Goal: Transaction & Acquisition: Purchase product/service

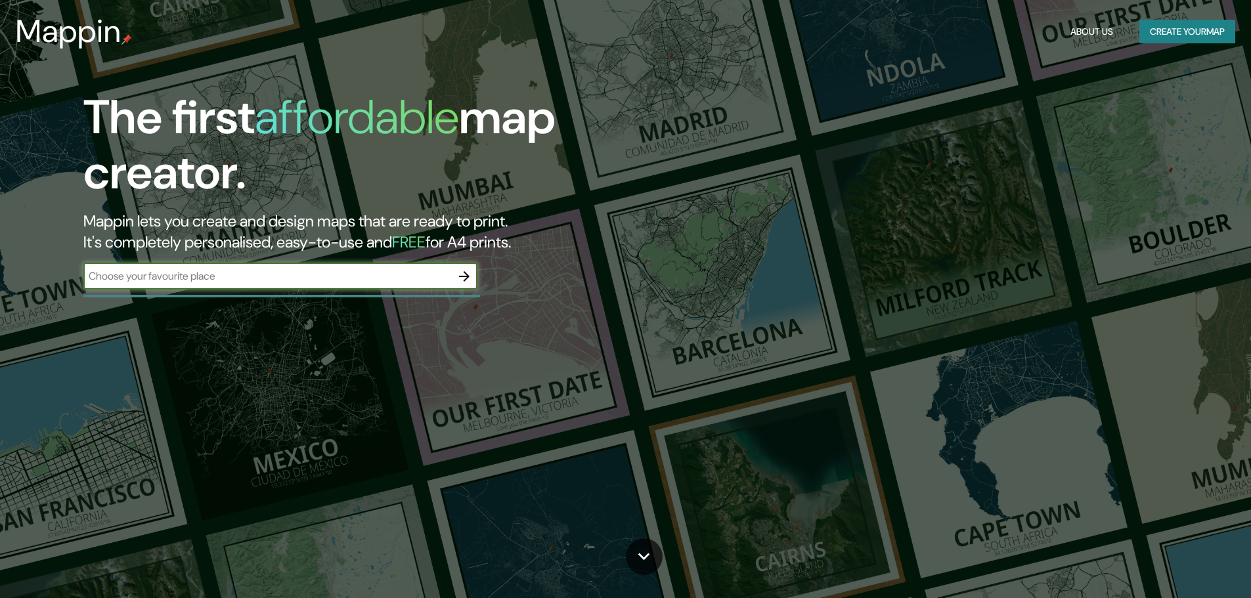
click at [258, 272] on input "text" at bounding box center [267, 276] width 368 height 15
click at [419, 284] on input "text" at bounding box center [267, 276] width 368 height 15
paste input "AV. [GEOGRAPHIC_DATA][PERSON_NAME] 2327"
type input "AV. [GEOGRAPHIC_DATA][PERSON_NAME] 2327"
click at [463, 276] on icon "button" at bounding box center [464, 276] width 11 height 11
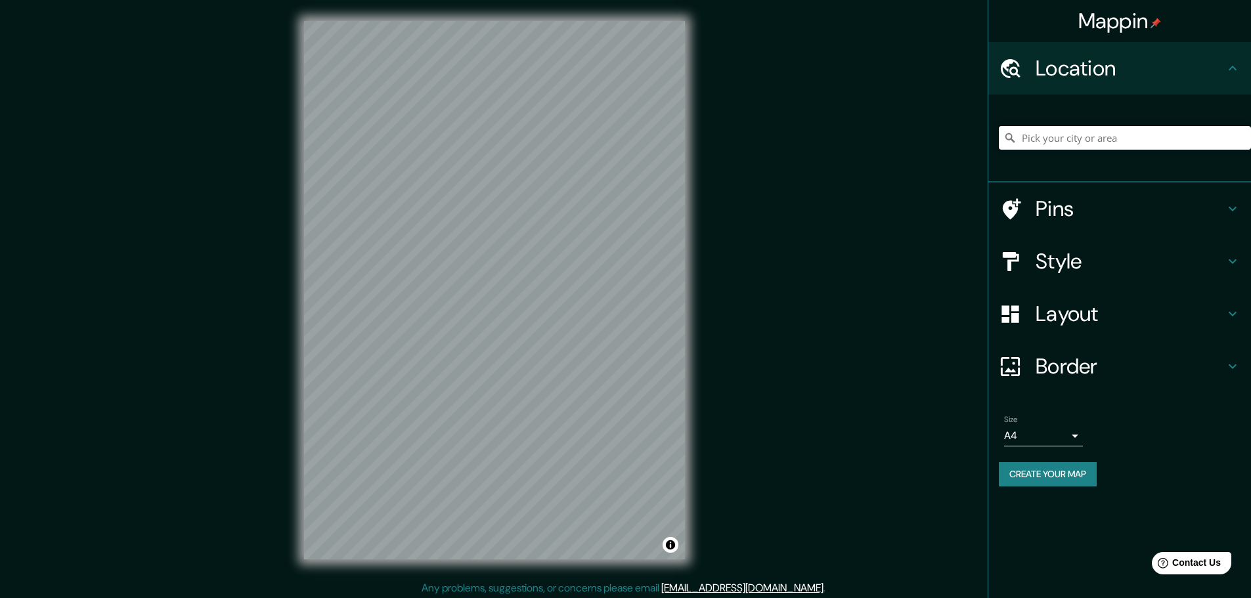
click at [1117, 136] on input "Pick your city or area" at bounding box center [1125, 138] width 252 height 24
paste input "AV. [GEOGRAPHIC_DATA][PERSON_NAME] 2327"
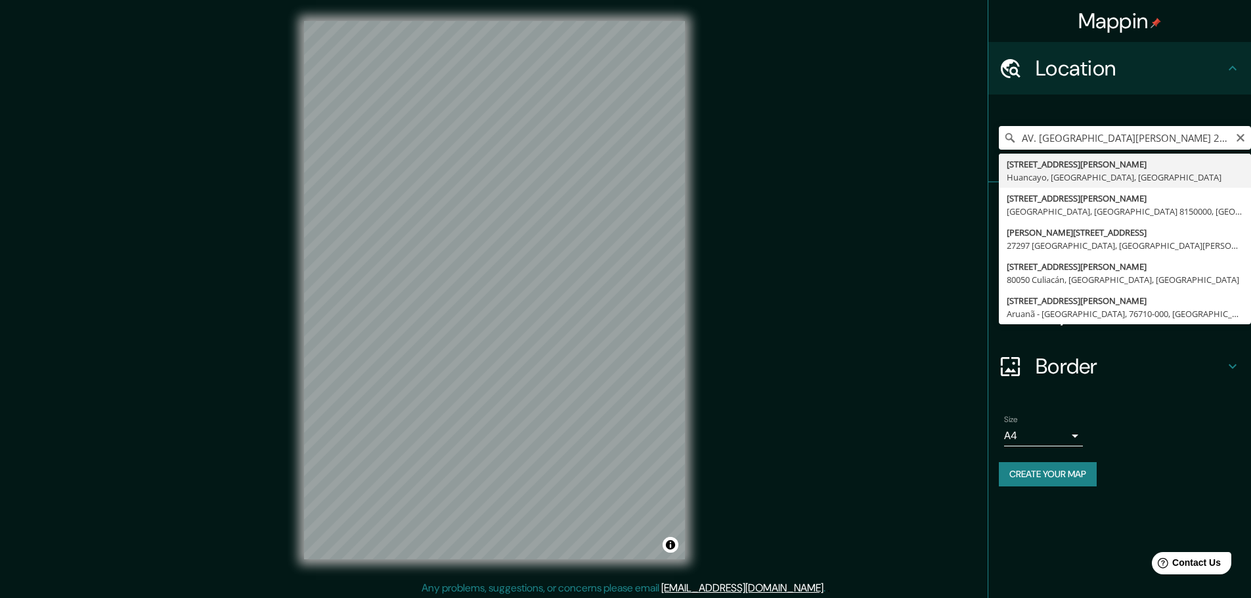
type input "[STREET_ADDRESS][PERSON_NAME]"
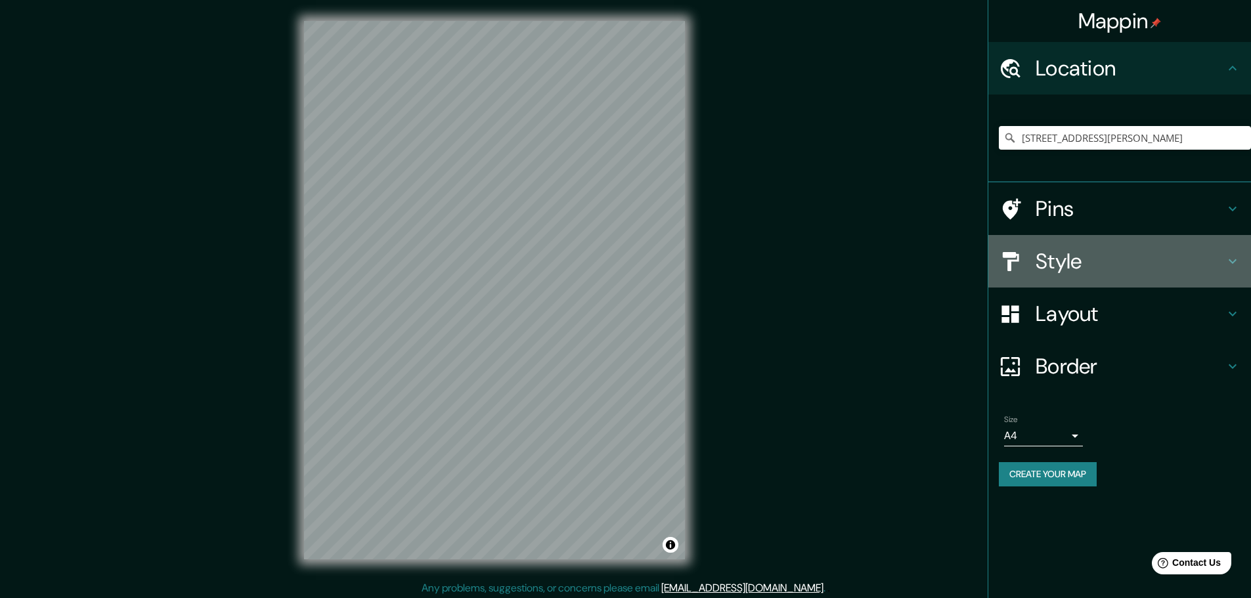
click at [1123, 264] on h4 "Style" at bounding box center [1129, 261] width 189 height 26
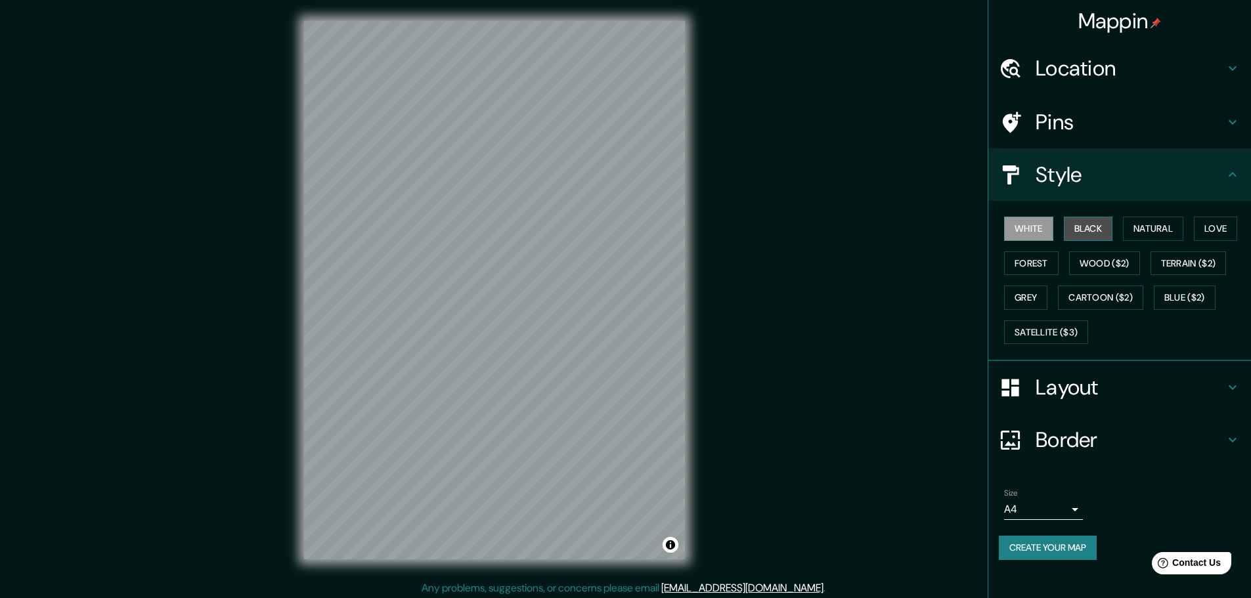
click at [1089, 226] on button "Black" at bounding box center [1088, 229] width 49 height 24
click at [1165, 230] on button "Natural" at bounding box center [1153, 229] width 60 height 24
click at [1228, 228] on button "Love" at bounding box center [1215, 229] width 43 height 24
drag, startPoint x: 1039, startPoint y: 260, endPoint x: 1104, endPoint y: 264, distance: 65.1
click at [1039, 261] on button "Forest" at bounding box center [1031, 263] width 54 height 24
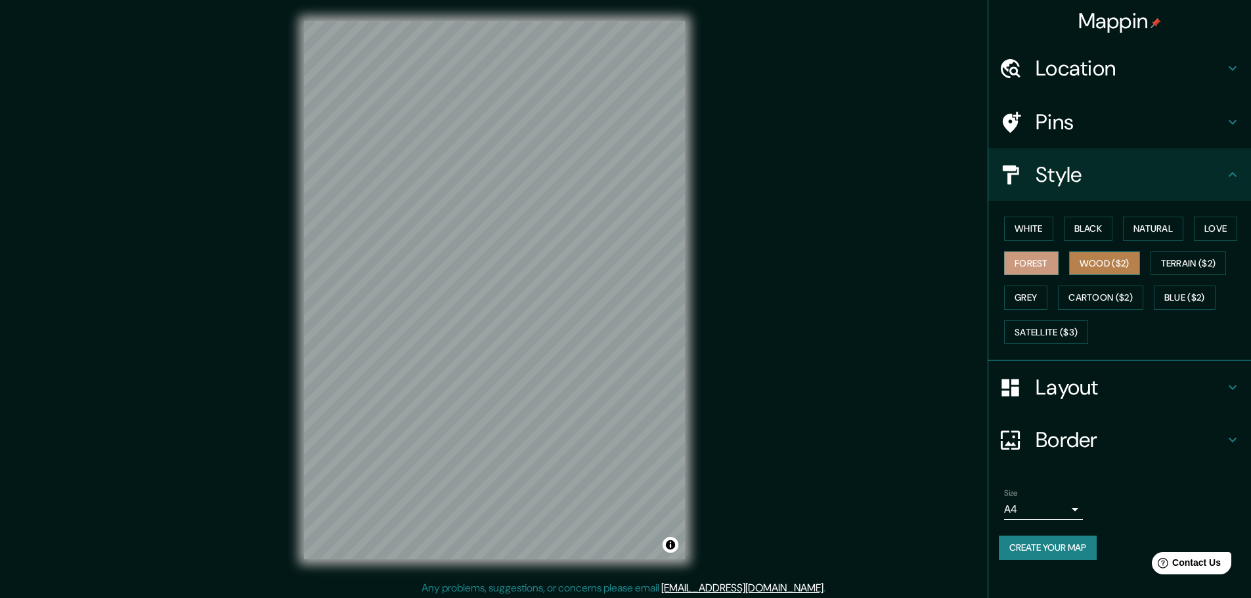
click at [1128, 264] on button "Wood ($2)" at bounding box center [1104, 263] width 71 height 24
click at [1052, 255] on button "Forest" at bounding box center [1031, 263] width 54 height 24
click at [1047, 236] on button "White" at bounding box center [1028, 229] width 49 height 24
click at [1121, 236] on div "White Black Natural Love Forest Wood ($2) Terrain ($2) Grey Cartoon ($2) Blue (…" at bounding box center [1125, 280] width 252 height 138
click at [1106, 236] on button "Black" at bounding box center [1088, 229] width 49 height 24
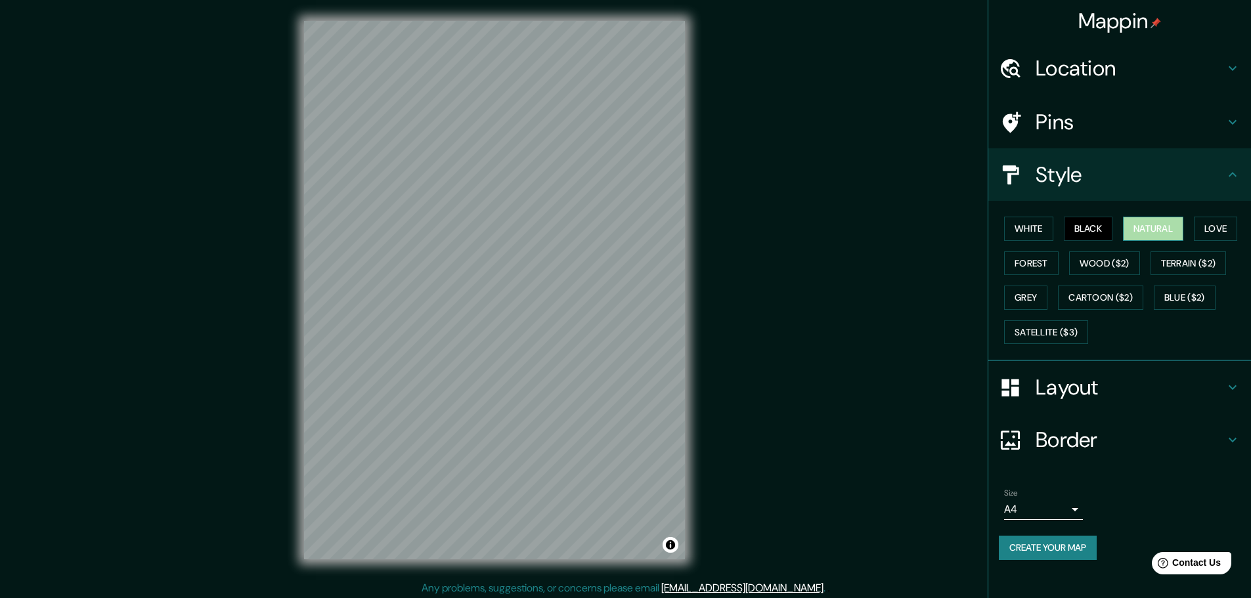
click at [1145, 233] on button "Natural" at bounding box center [1153, 229] width 60 height 24
click at [1036, 227] on button "White" at bounding box center [1028, 229] width 49 height 24
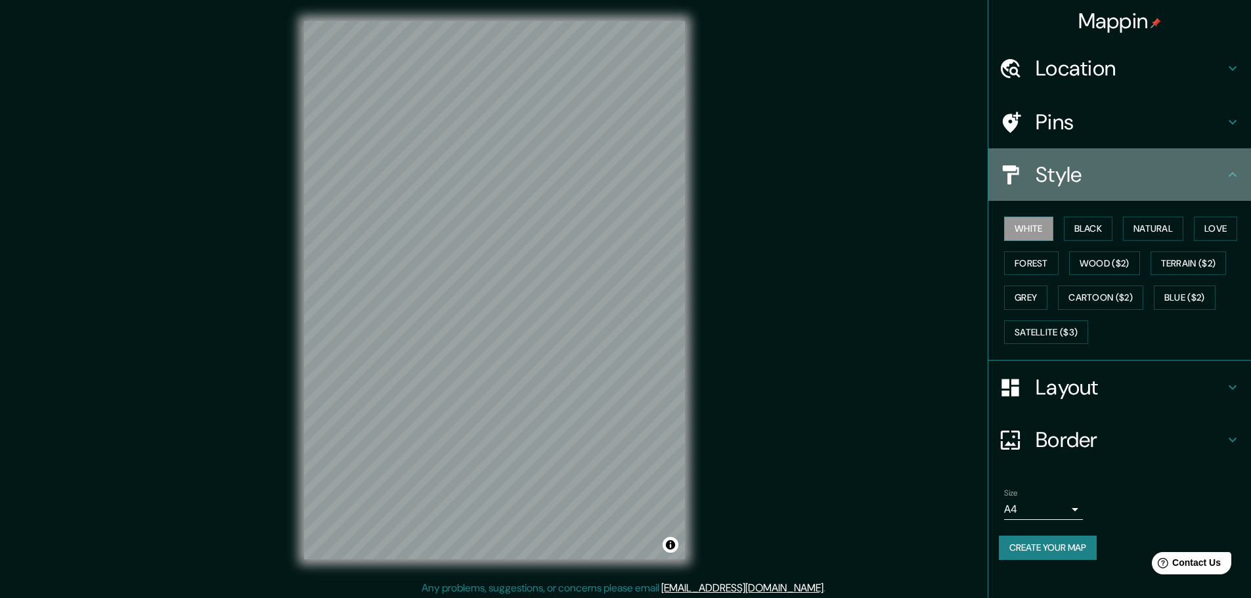
click at [1109, 192] on div "Style" at bounding box center [1119, 174] width 263 height 53
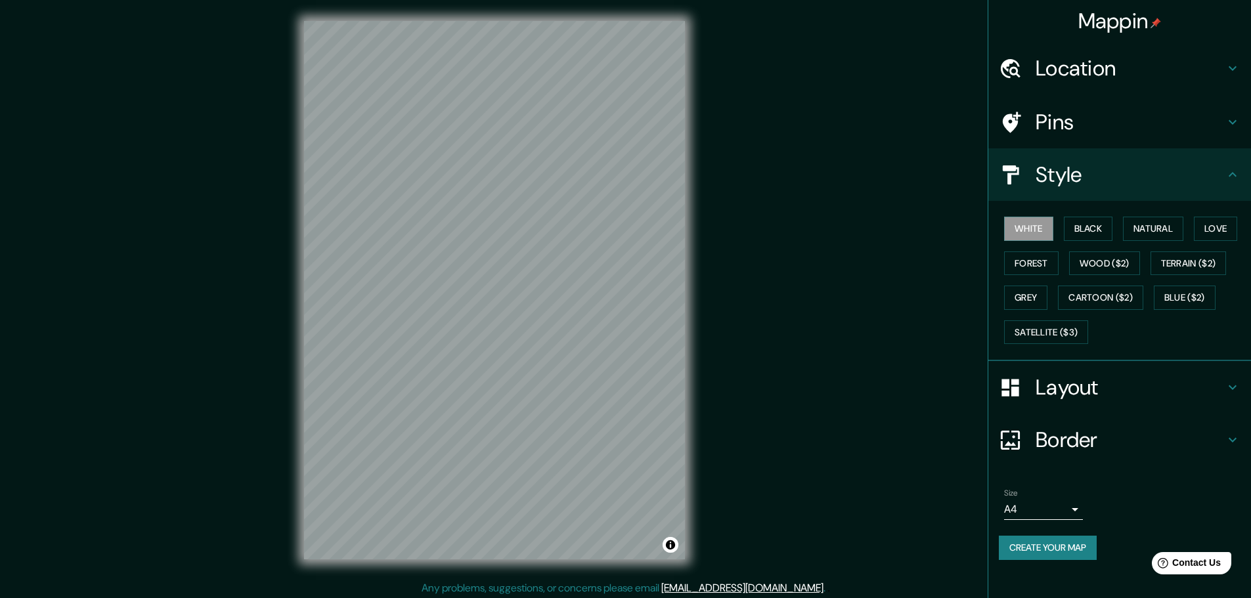
click at [1109, 192] on div "Style" at bounding box center [1119, 174] width 263 height 53
click at [1223, 175] on h4 "Style" at bounding box center [1129, 175] width 189 height 26
click at [1235, 175] on icon at bounding box center [1232, 174] width 8 height 5
click at [1228, 381] on icon at bounding box center [1233, 388] width 16 height 16
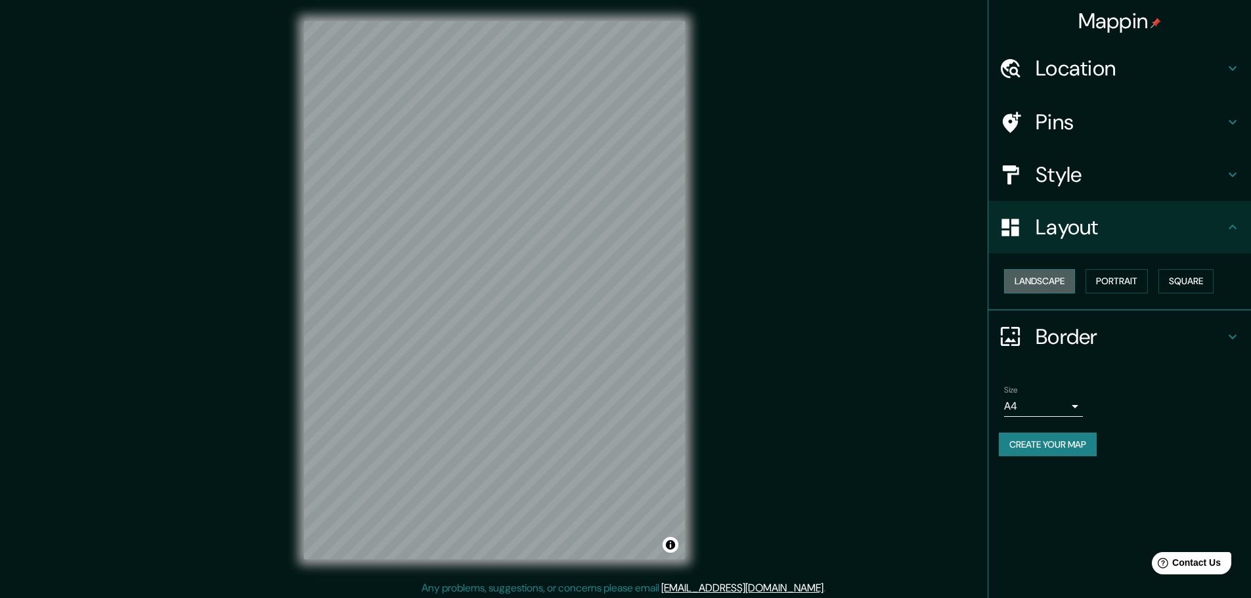
click at [1035, 276] on button "Landscape" at bounding box center [1039, 281] width 71 height 24
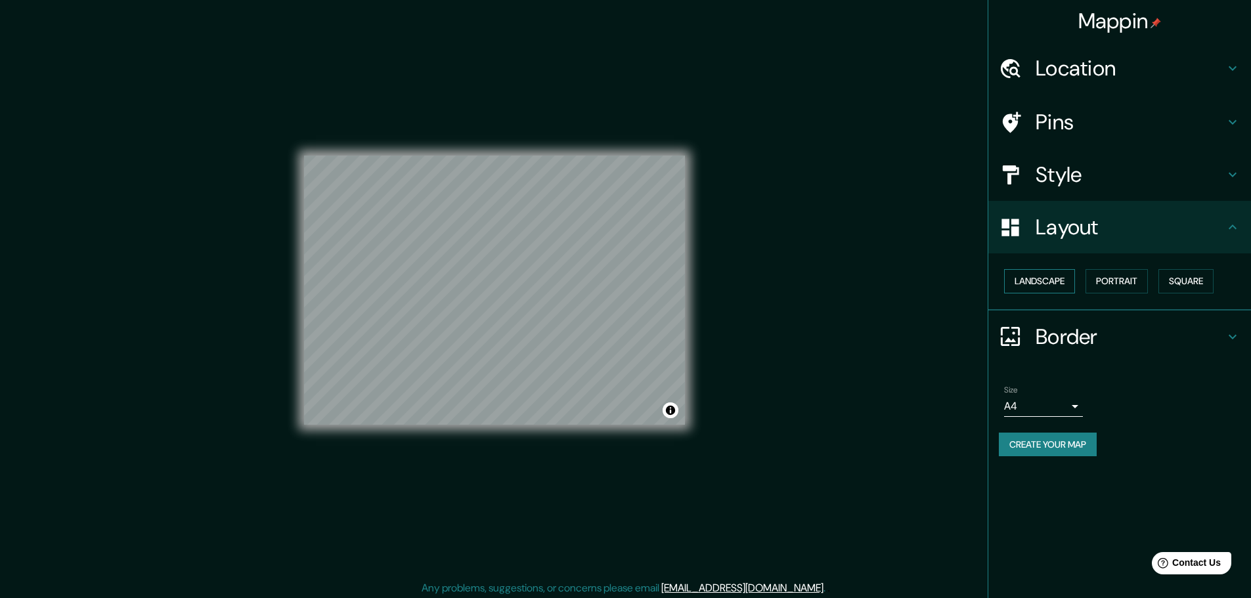
click at [1035, 277] on button "Landscape" at bounding box center [1039, 281] width 71 height 24
click at [1098, 277] on button "Portrait" at bounding box center [1116, 281] width 62 height 24
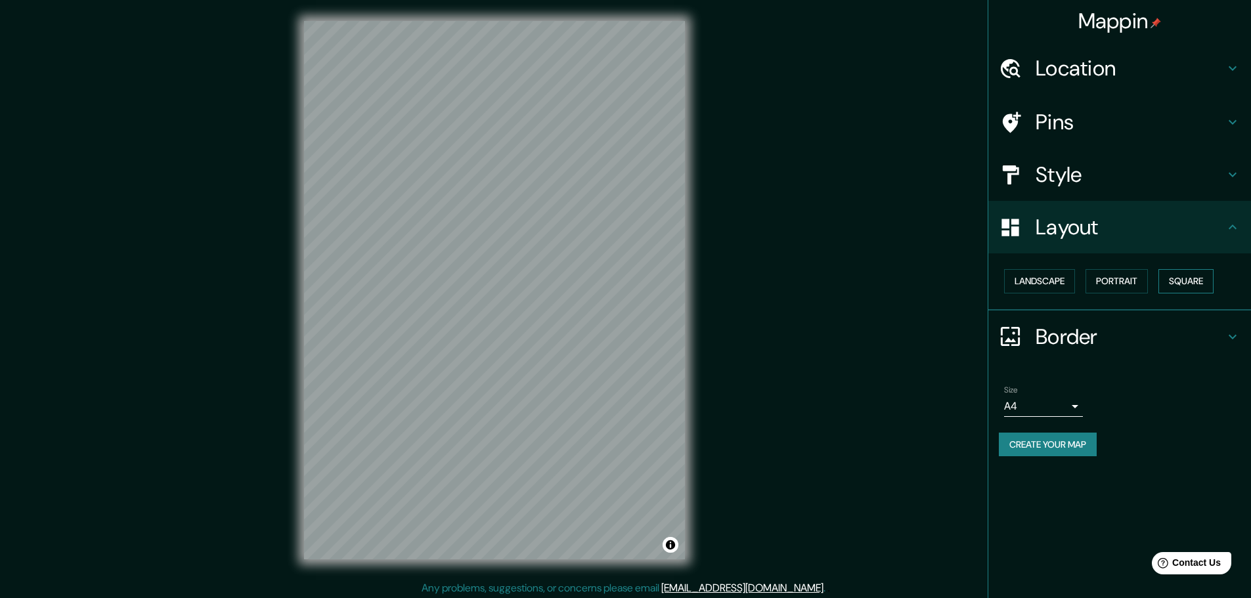
click at [1209, 283] on button "Square" at bounding box center [1185, 281] width 55 height 24
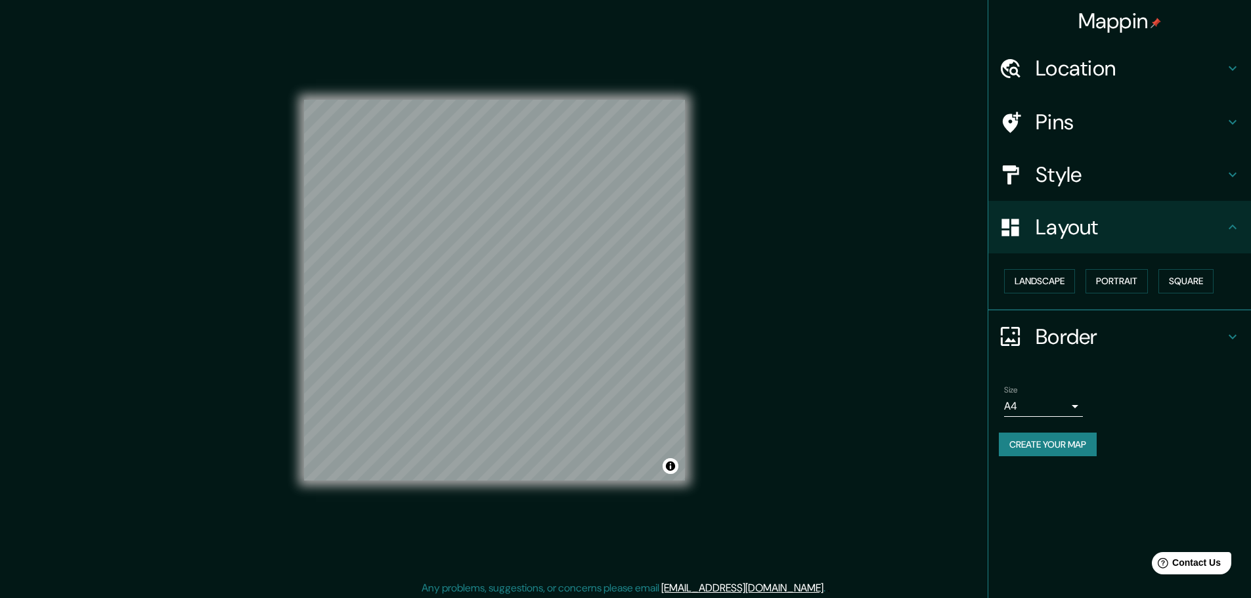
click at [1111, 164] on h4 "Style" at bounding box center [1129, 175] width 189 height 26
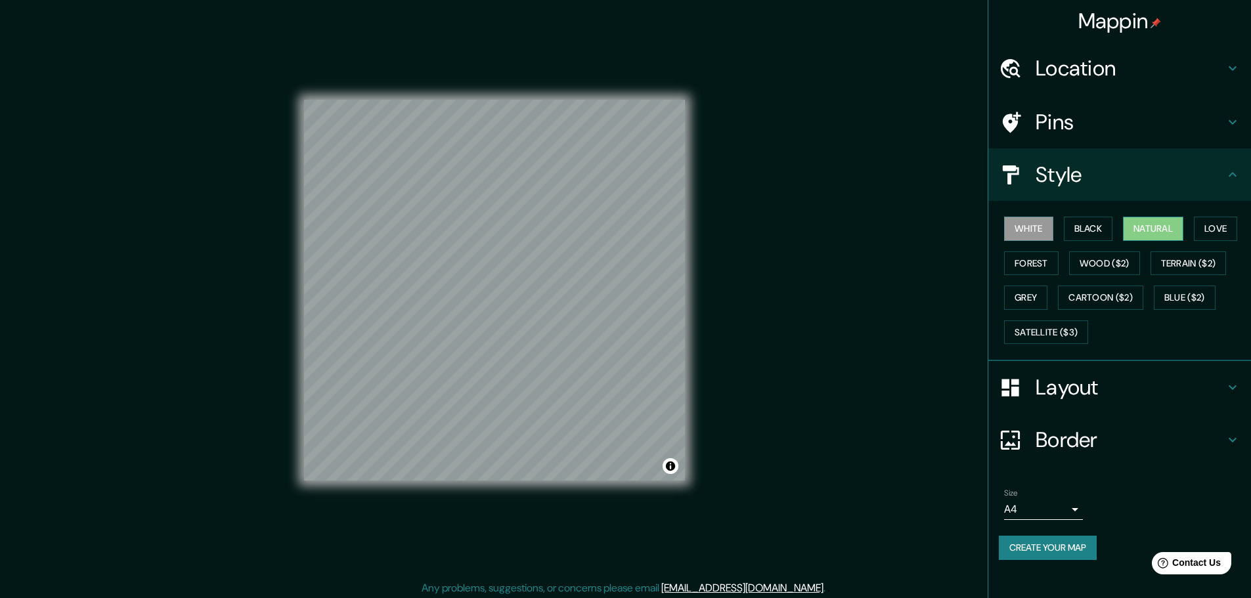
click at [1182, 232] on button "Natural" at bounding box center [1153, 229] width 60 height 24
click at [1031, 269] on button "Forest" at bounding box center [1031, 263] width 54 height 24
click at [1225, 227] on button "Love" at bounding box center [1215, 229] width 43 height 24
click at [1104, 235] on button "Black" at bounding box center [1088, 229] width 49 height 24
click at [1038, 263] on button "Forest" at bounding box center [1031, 263] width 54 height 24
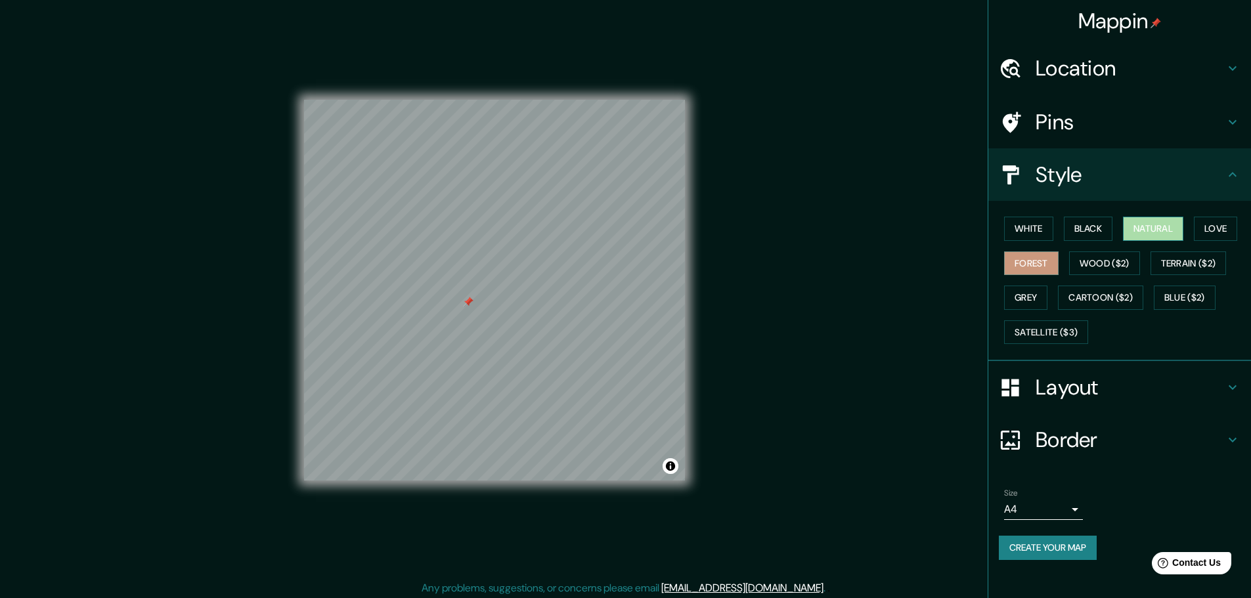
click at [1161, 225] on button "Natural" at bounding box center [1153, 229] width 60 height 24
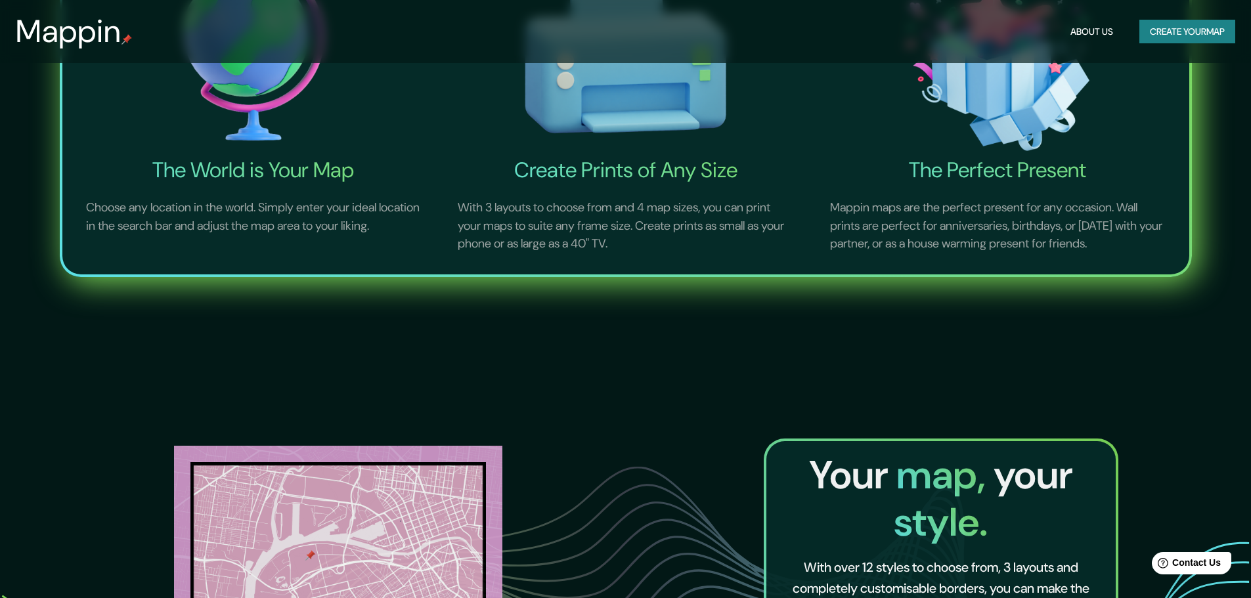
scroll to position [460, 0]
